Goal: Check status: Check status

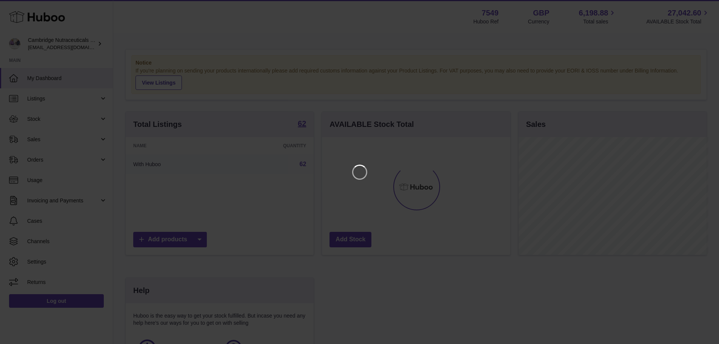
scroll to position [118, 190]
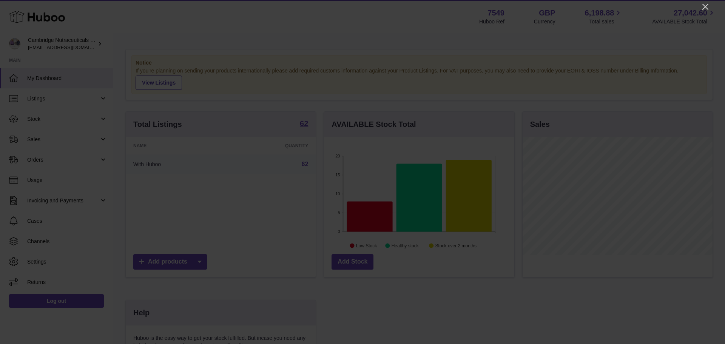
drag, startPoint x: 703, startPoint y: 6, endPoint x: 686, endPoint y: 6, distance: 17.0
click at [703, 6] on icon "Close" at bounding box center [705, 6] width 9 height 9
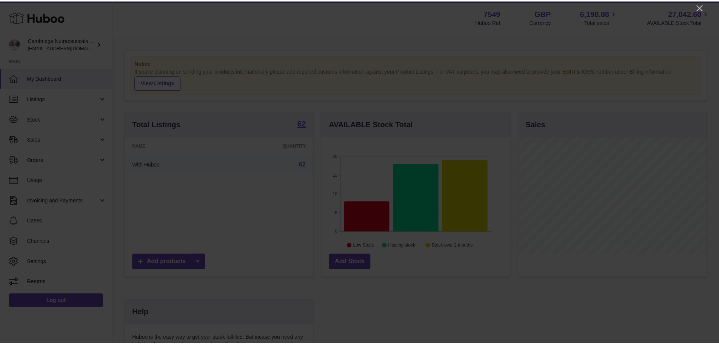
scroll to position [377340, 377270]
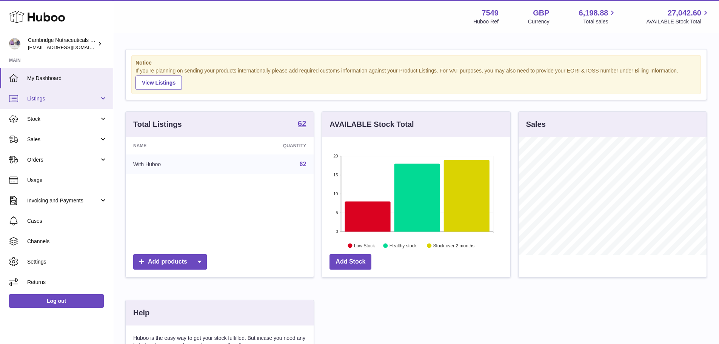
click at [71, 95] on span "Listings" at bounding box center [63, 98] width 72 height 7
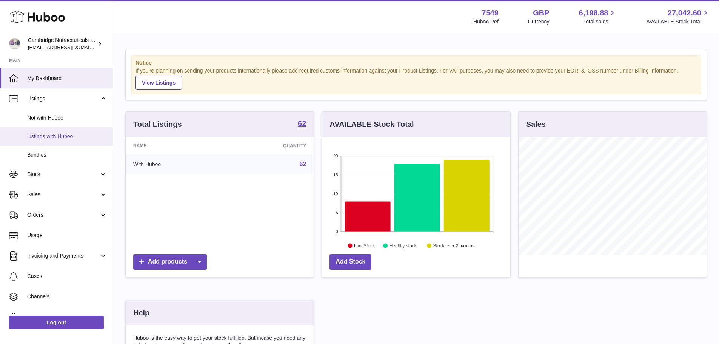
click at [65, 134] on span "Listings with Huboo" at bounding box center [67, 136] width 80 height 7
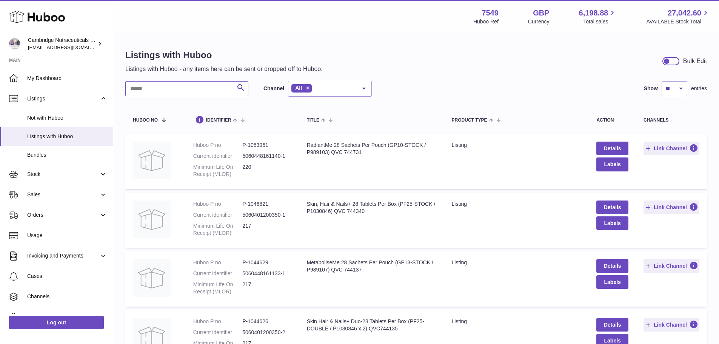
click at [177, 90] on input "text" at bounding box center [186, 88] width 123 height 15
drag, startPoint x: 163, startPoint y: 88, endPoint x: 152, endPoint y: 88, distance: 11.3
click at [152, 88] on input "text" at bounding box center [186, 88] width 123 height 15
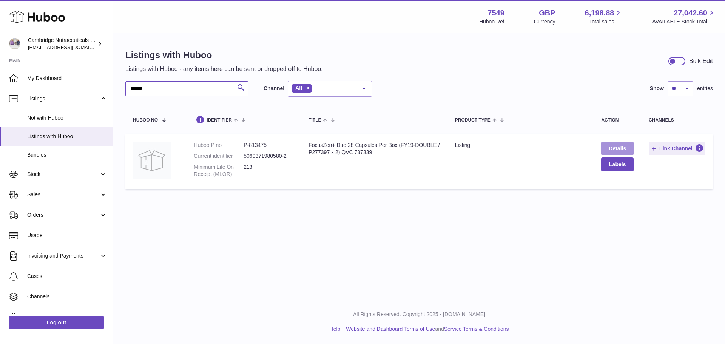
type input "******"
click at [608, 145] on link "Details" at bounding box center [617, 149] width 32 height 14
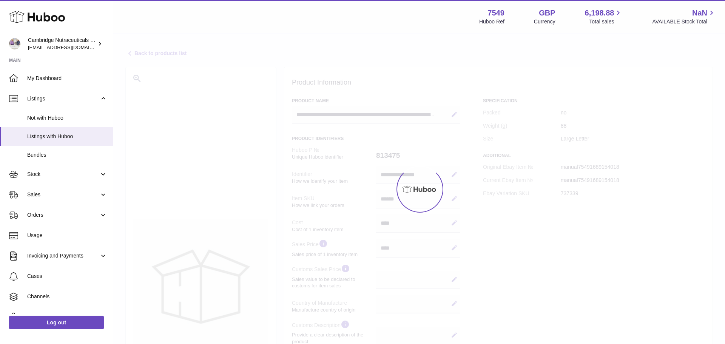
select select
select select "****"
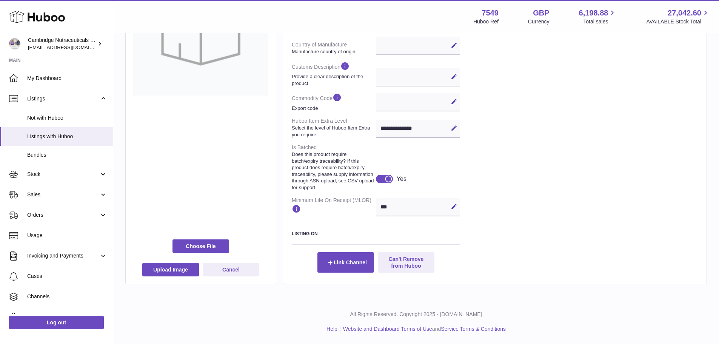
click at [381, 177] on div at bounding box center [384, 179] width 17 height 8
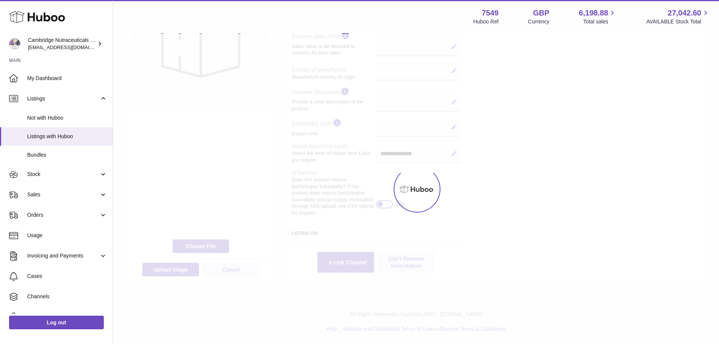
scroll to position [239, 0]
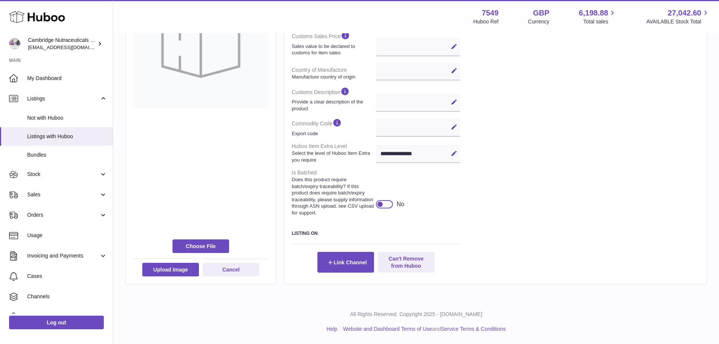
click at [387, 205] on div at bounding box center [384, 204] width 17 height 8
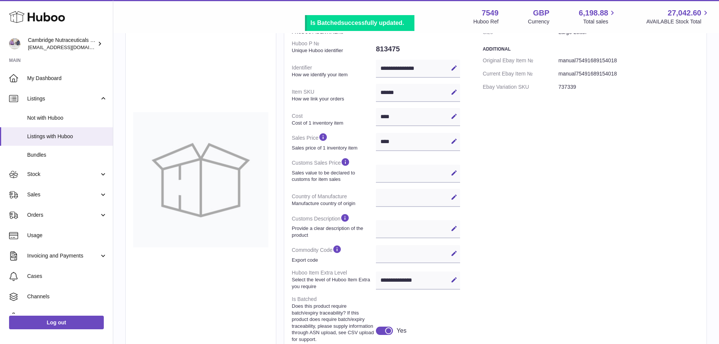
scroll to position [0, 0]
